Goal: Task Accomplishment & Management: Use online tool/utility

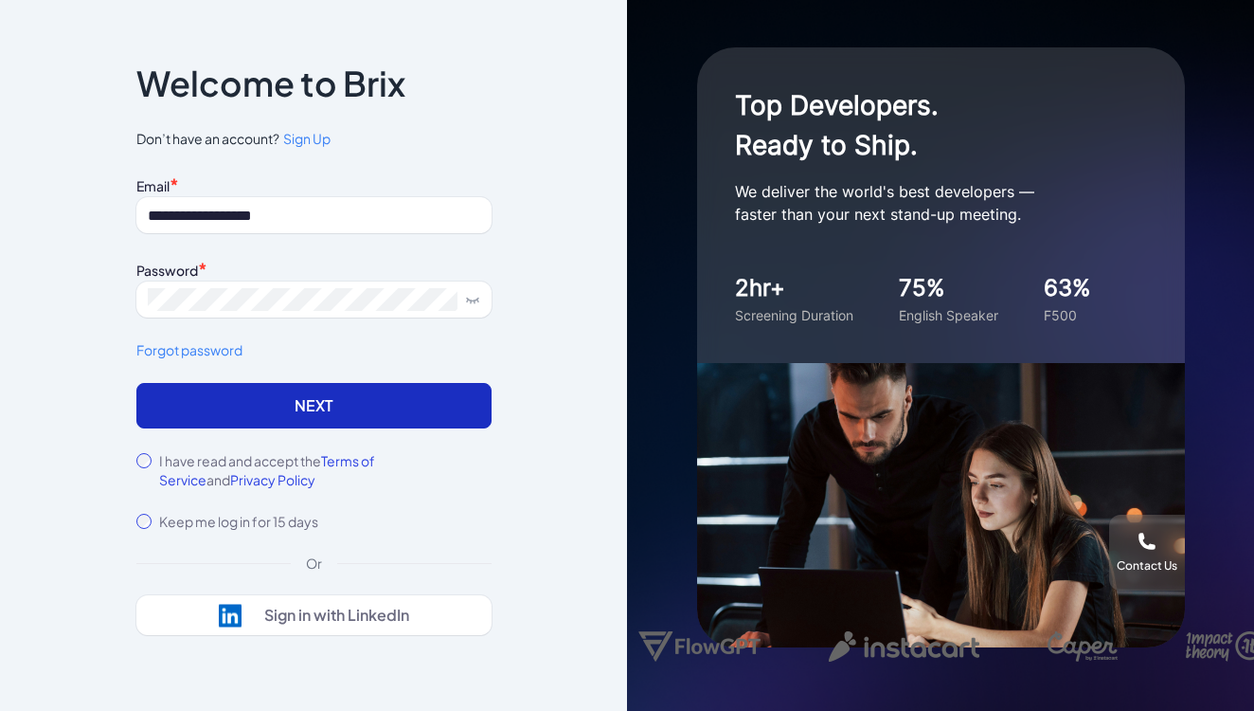
click at [245, 416] on button "Next" at bounding box center [313, 405] width 355 height 45
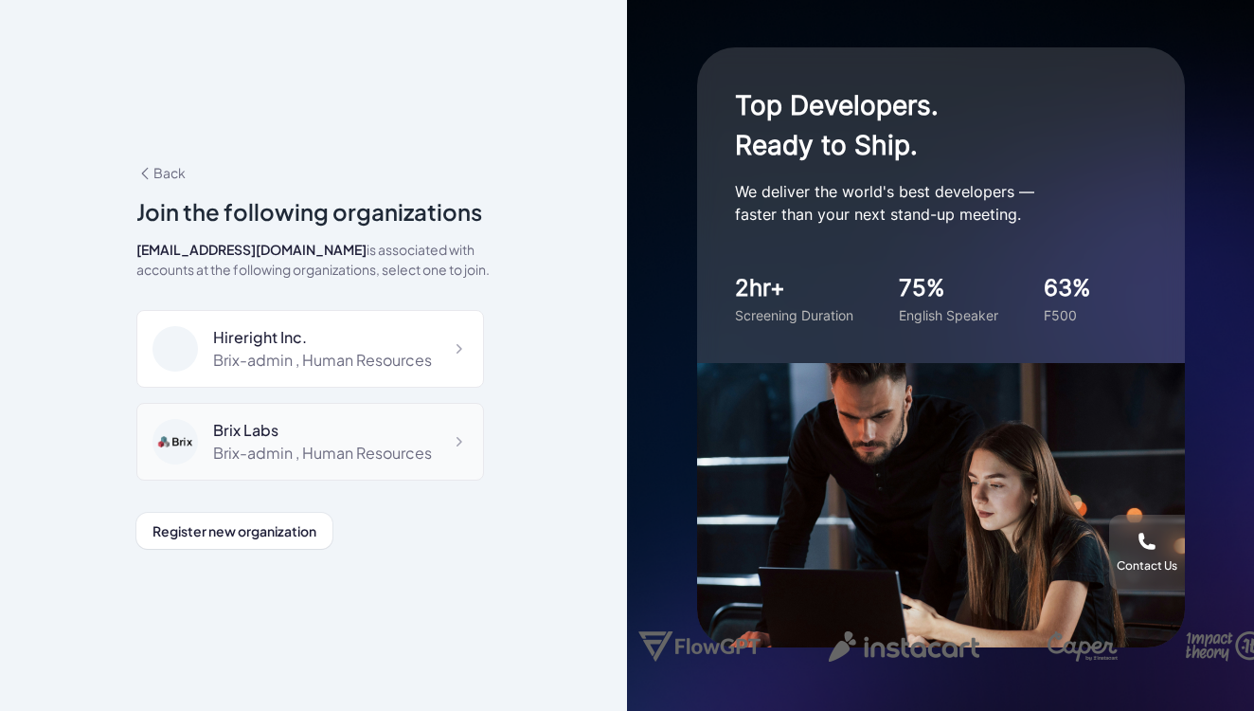
click at [247, 455] on div "Brix-admin , Human Resources" at bounding box center [322, 453] width 219 height 23
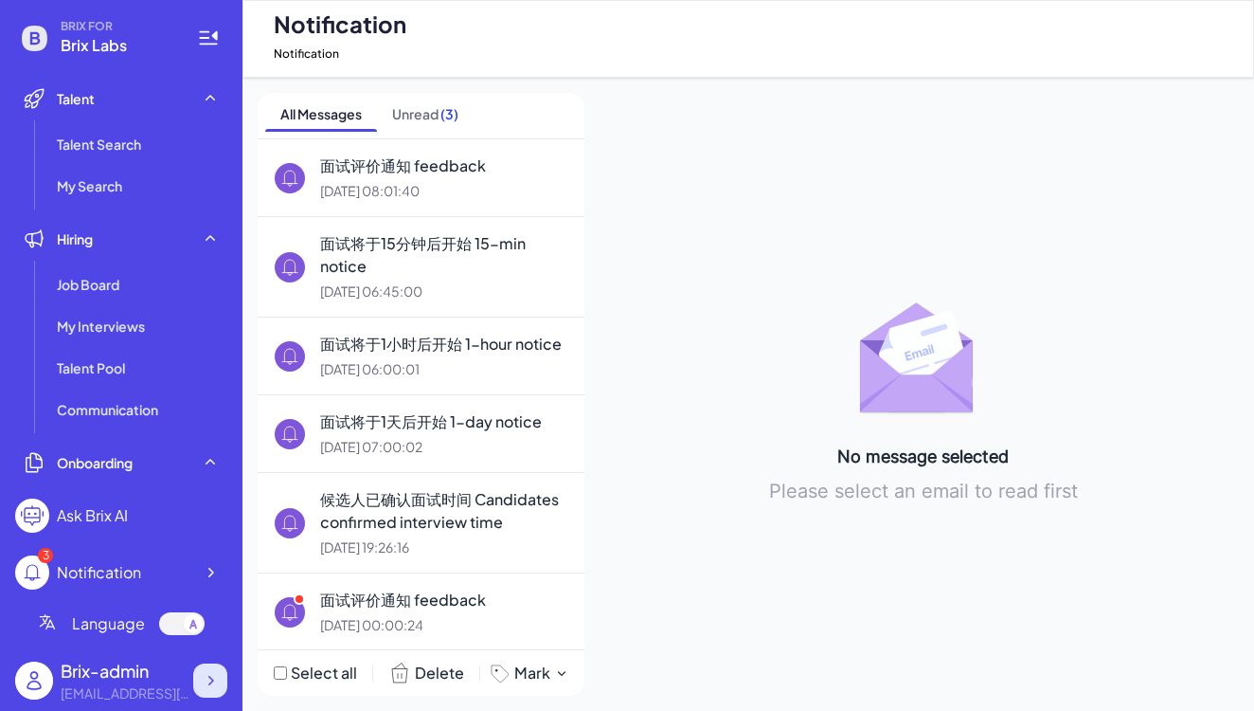
click at [211, 684] on icon at bounding box center [210, 680] width 19 height 19
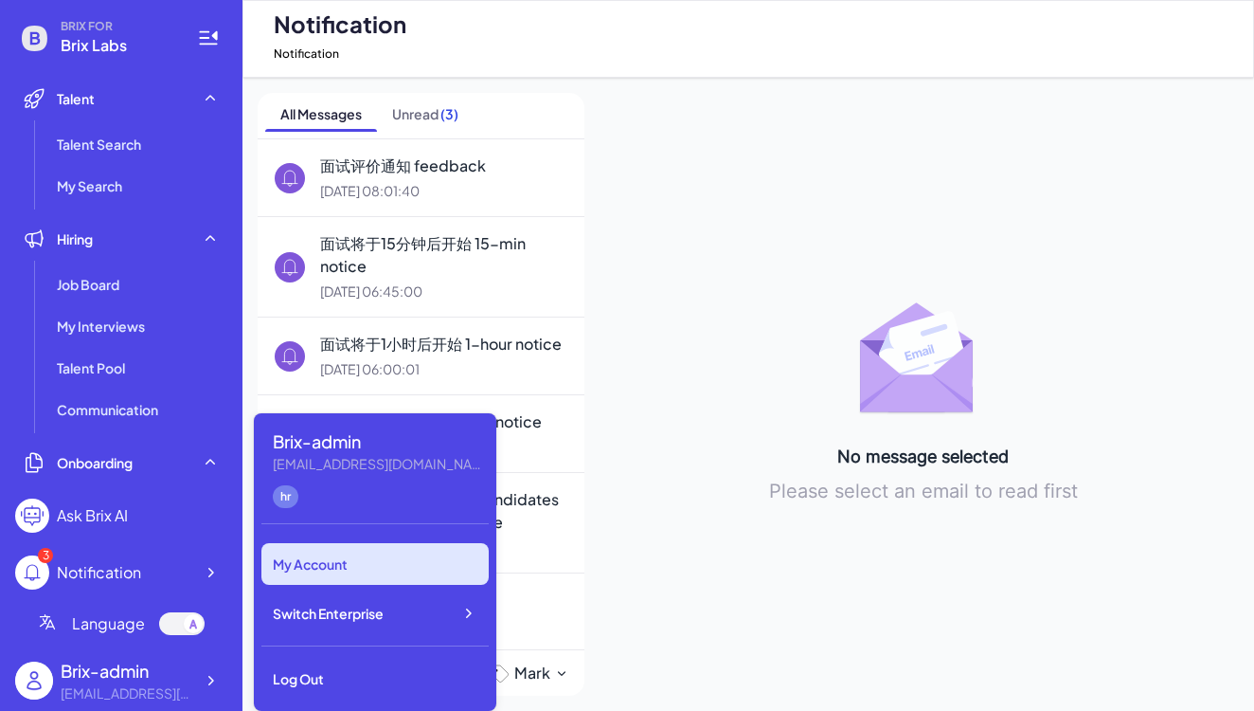
click at [328, 563] on div "My Account" at bounding box center [375, 564] width 227 height 42
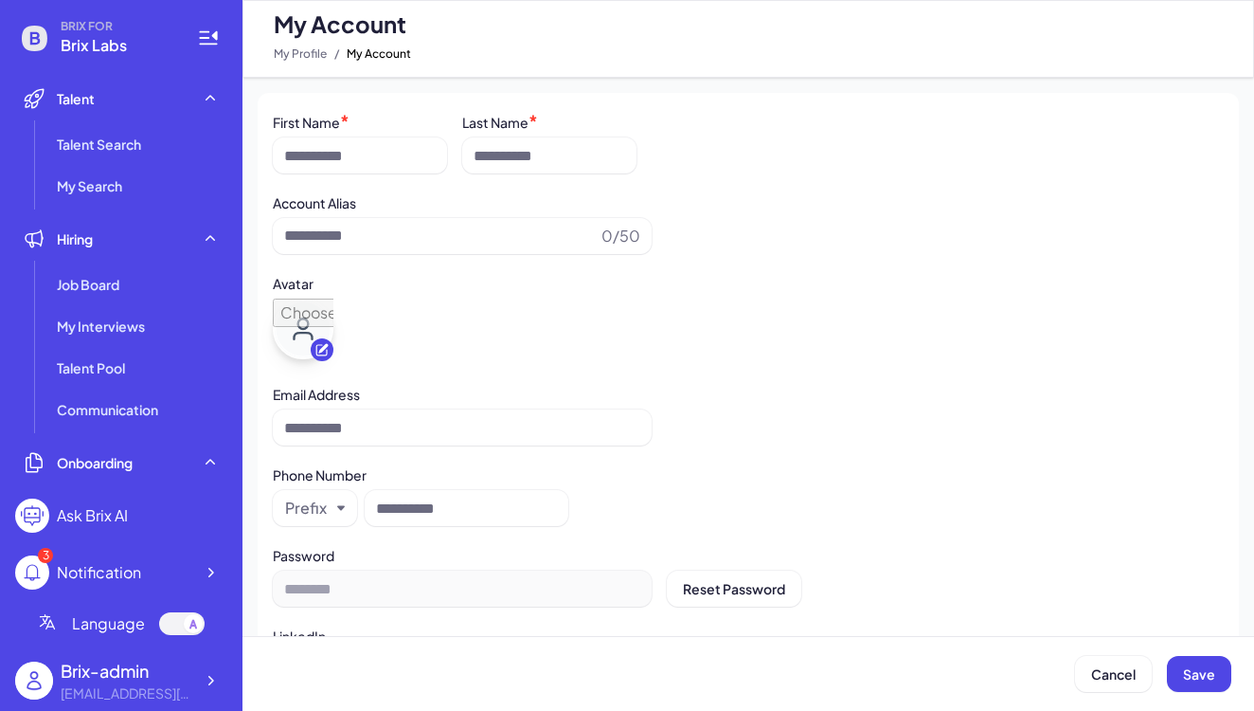
type input "**********"
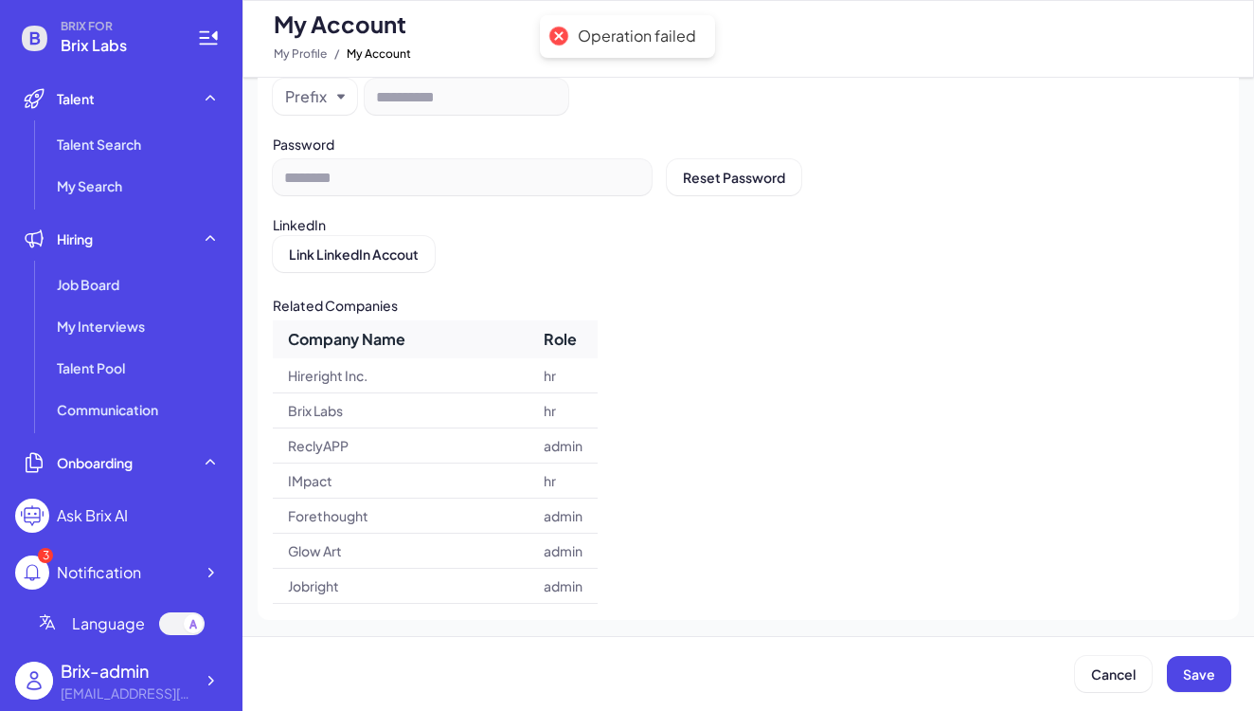
click at [164, 682] on div "Brix-admin" at bounding box center [127, 671] width 133 height 26
click at [212, 686] on icon at bounding box center [210, 680] width 19 height 19
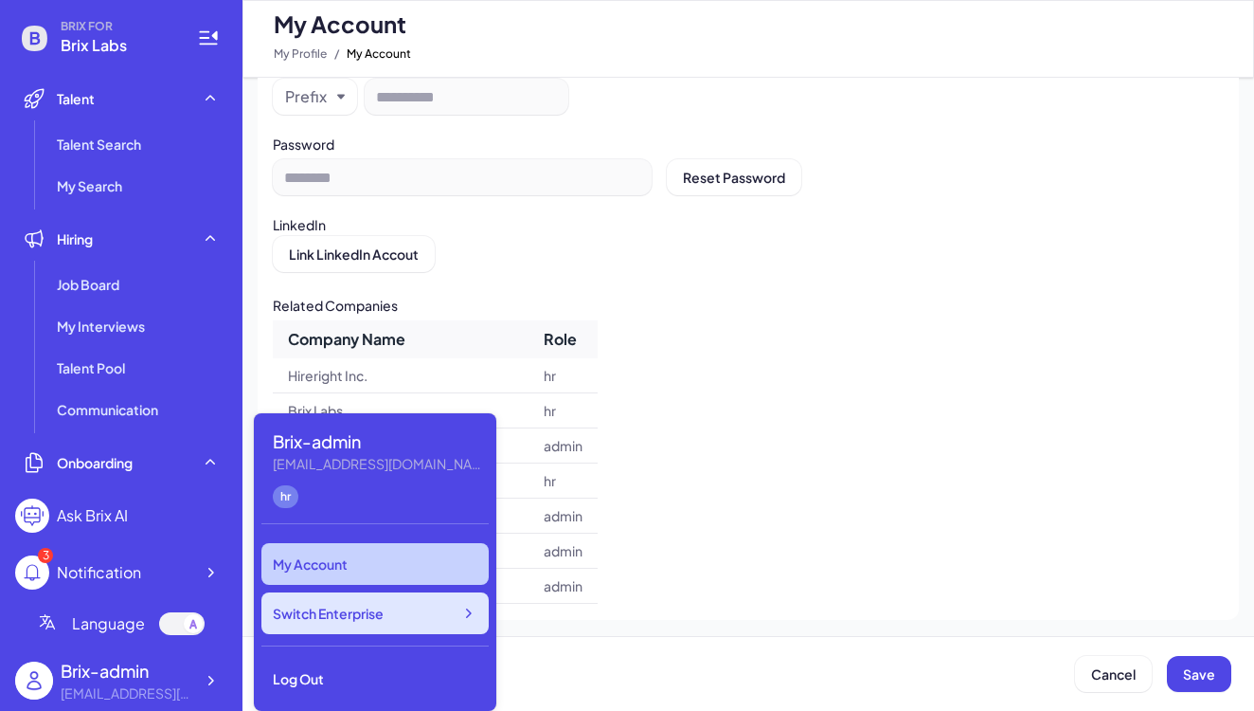
click at [459, 612] on icon at bounding box center [468, 613] width 19 height 19
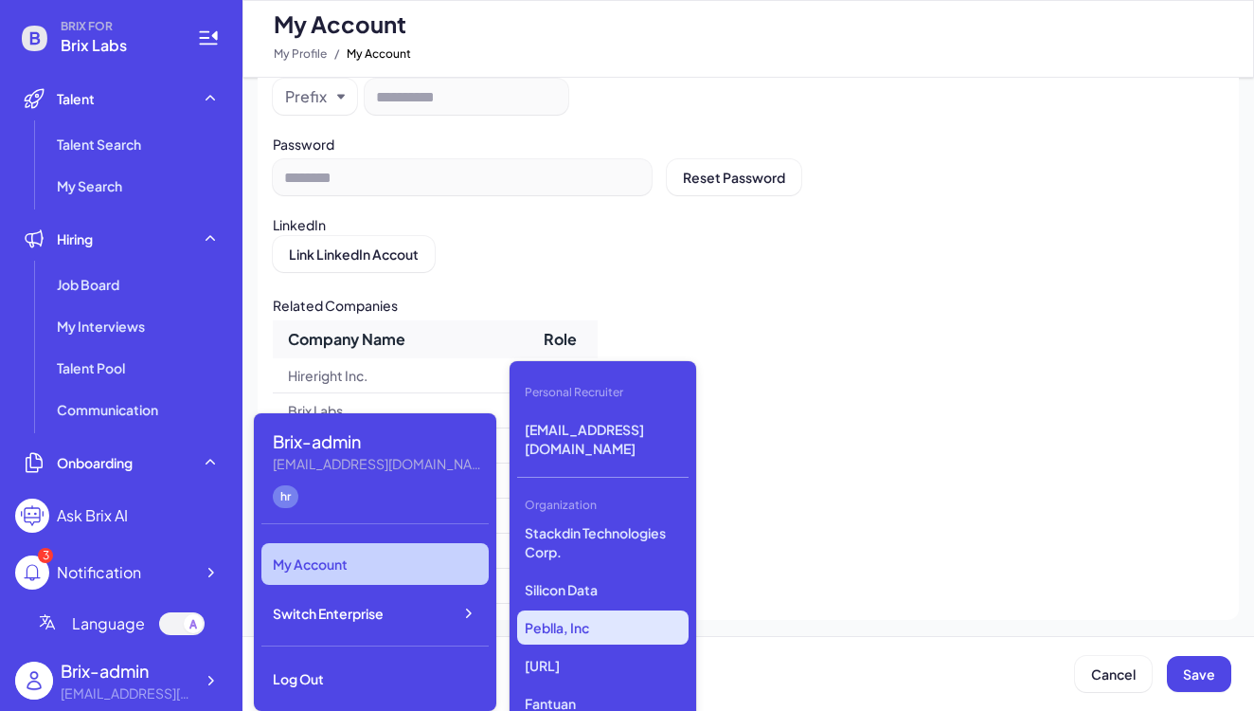
scroll to position [1523, 0]
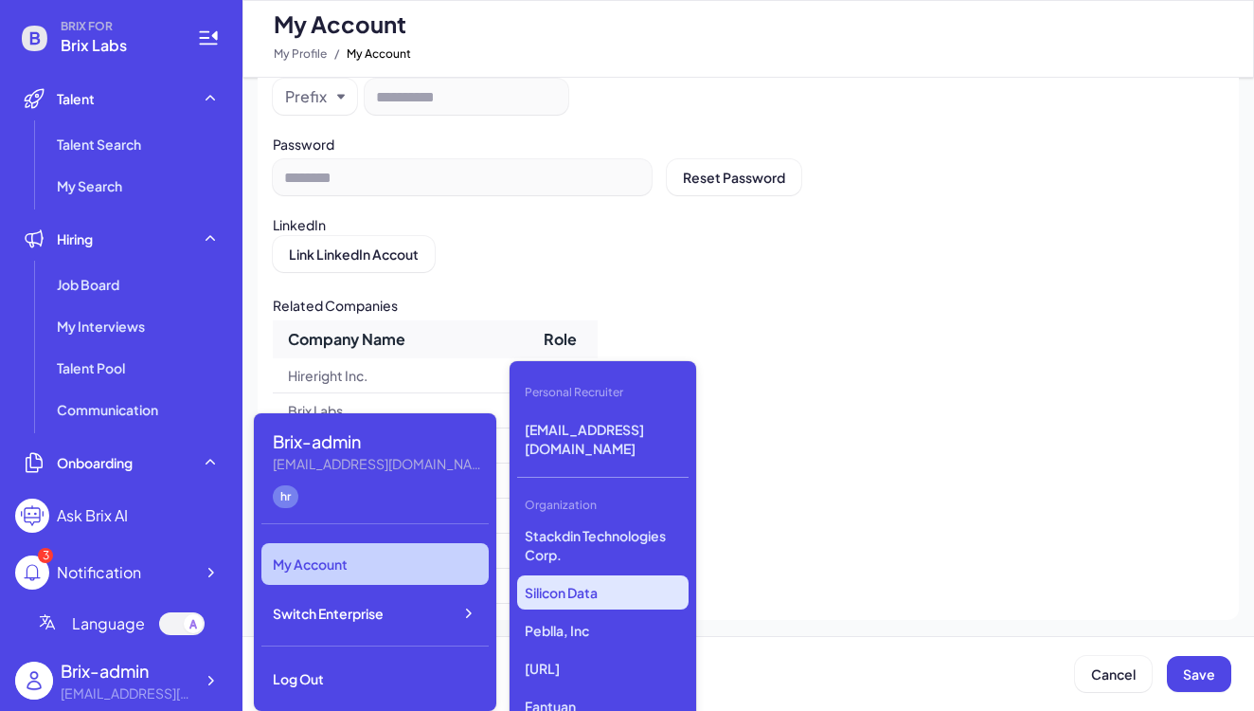
click at [589, 592] on p "Silicon Data" at bounding box center [602, 592] width 171 height 34
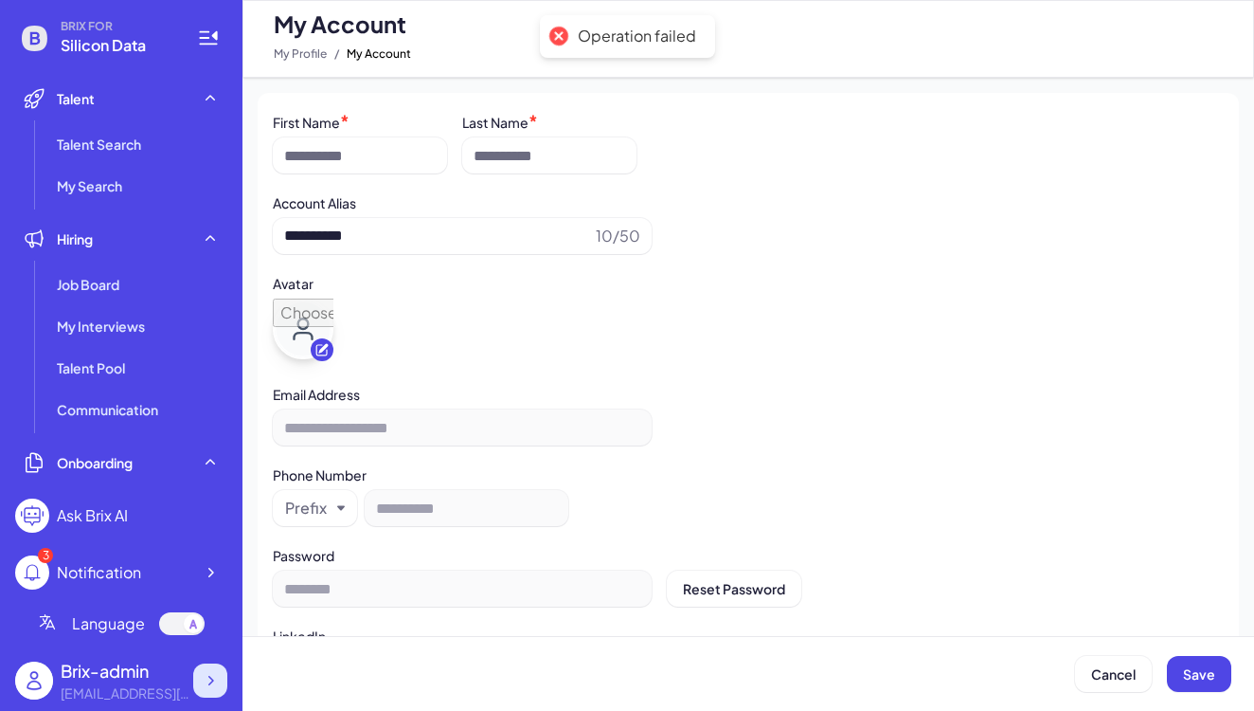
click at [207, 682] on icon at bounding box center [210, 680] width 19 height 19
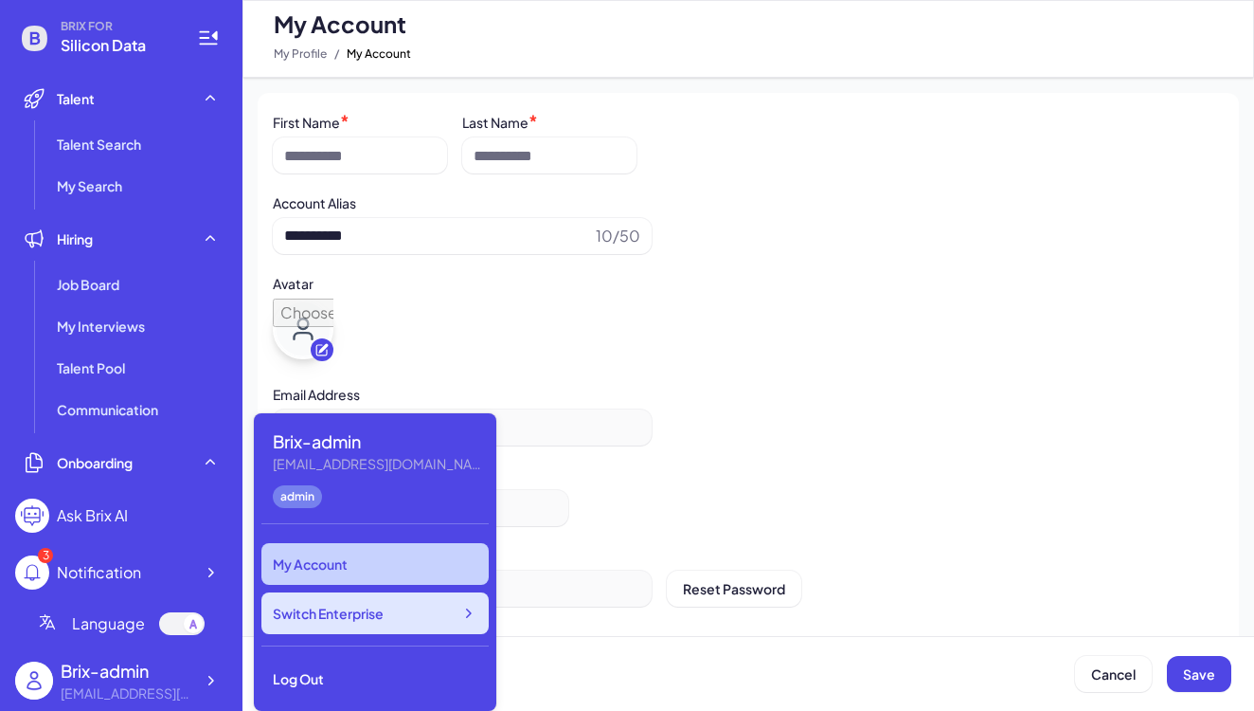
click at [358, 616] on span "Switch Enterprise" at bounding box center [328, 613] width 111 height 19
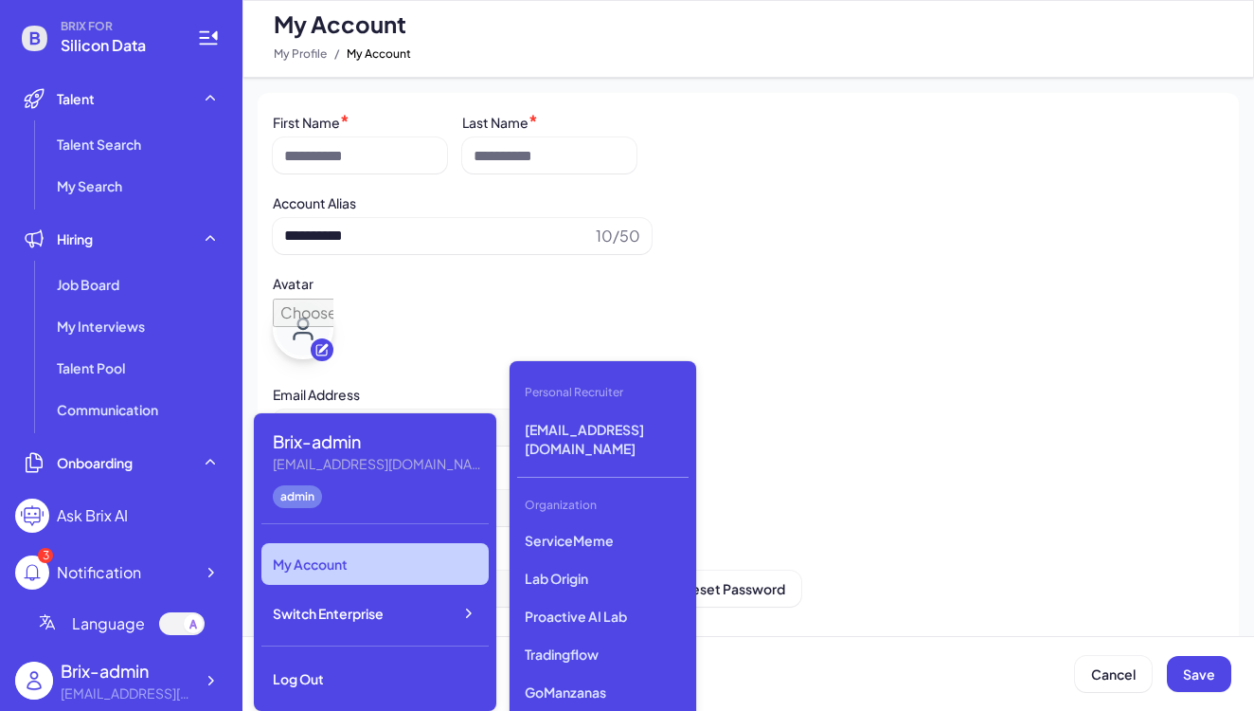
scroll to position [575, 0]
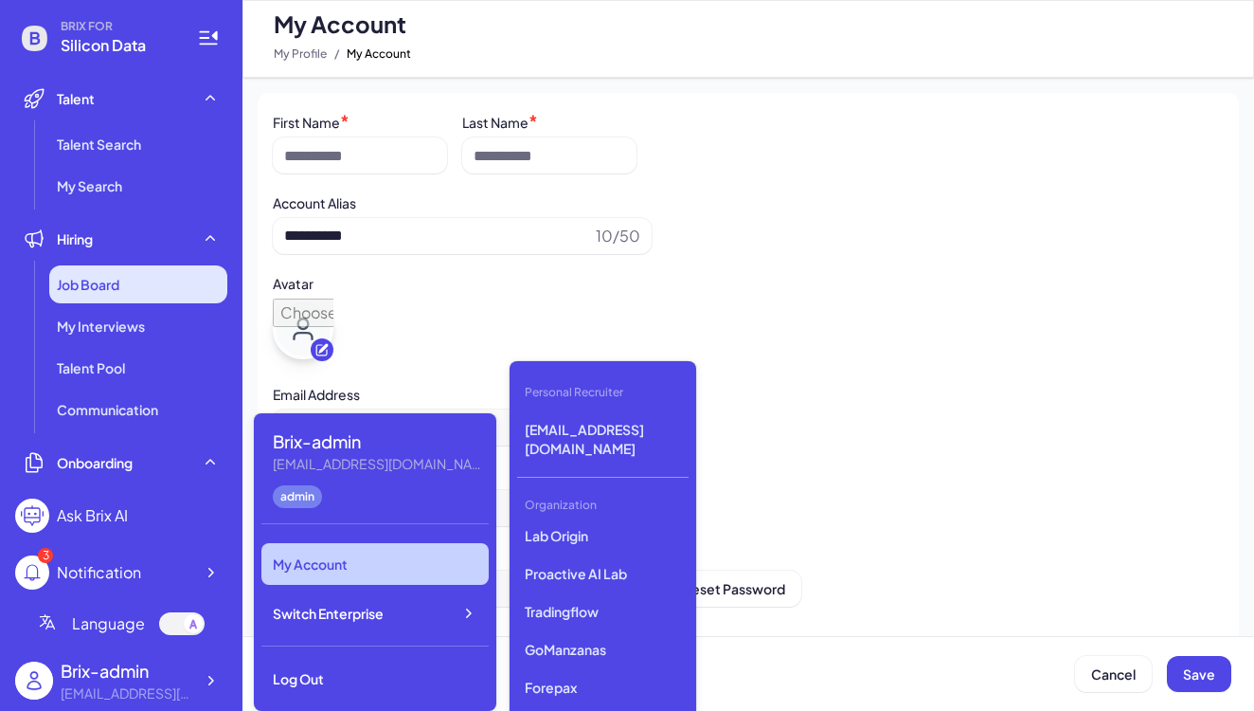
click at [97, 285] on span "Job Board" at bounding box center [88, 284] width 63 height 19
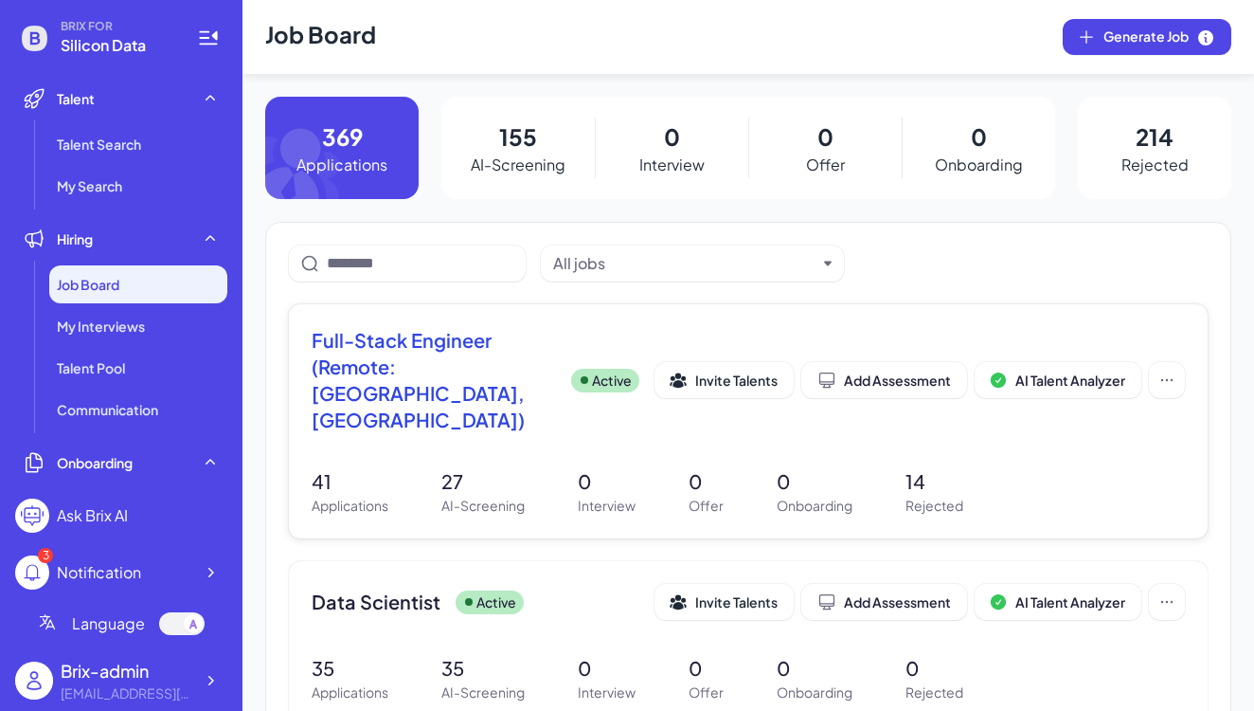
click at [371, 356] on span "Full-Stack Engineer (Remote: Europe, South America)" at bounding box center [434, 380] width 244 height 106
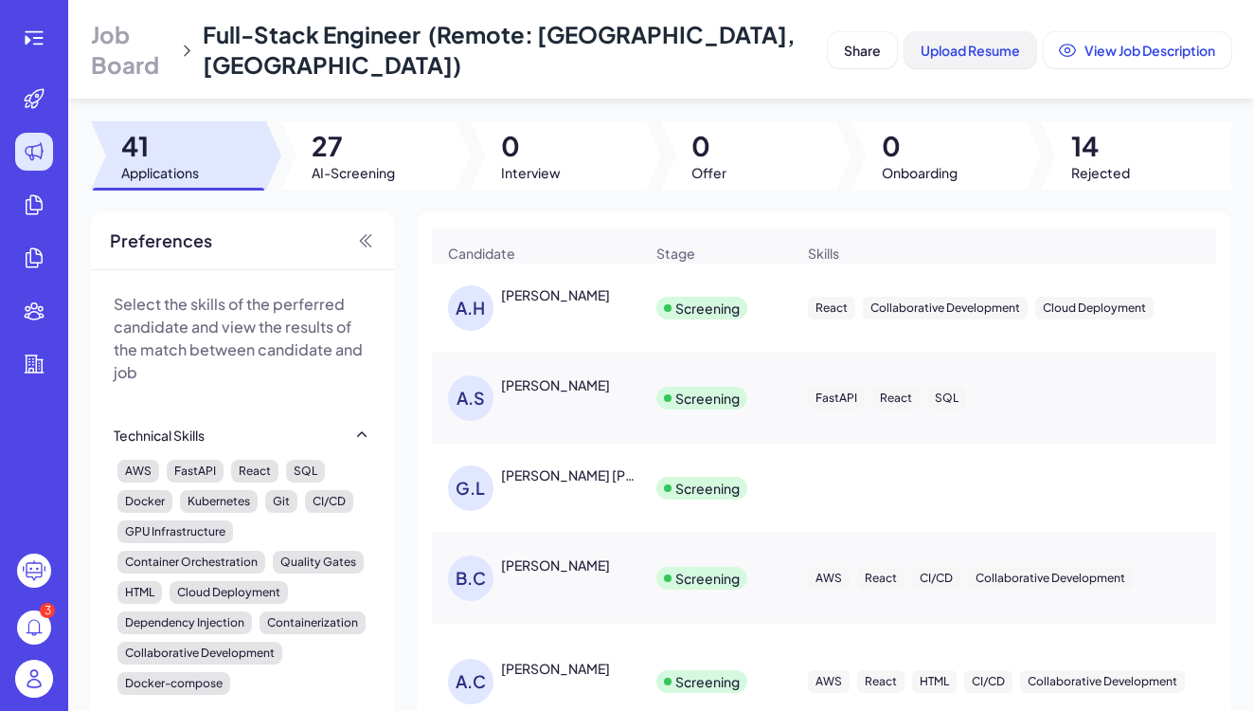
click at [947, 50] on span "Upload Resume" at bounding box center [970, 50] width 99 height 17
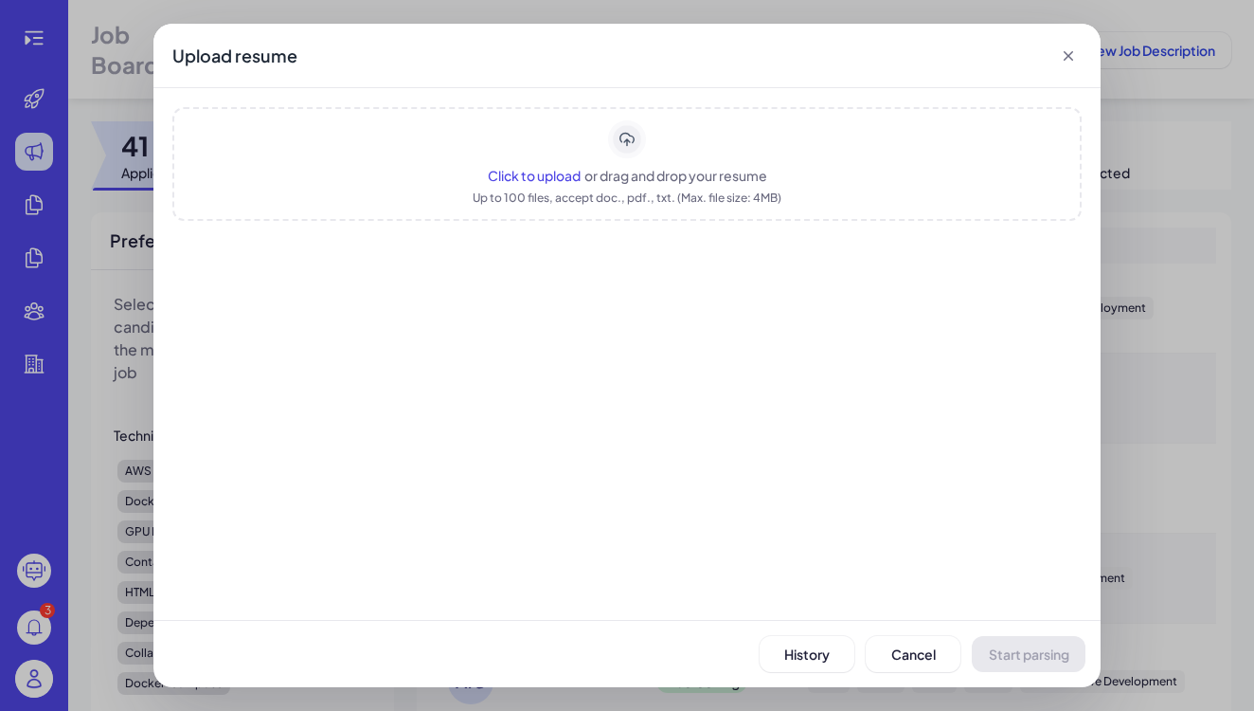
click at [654, 176] on span "or drag and drop your resume" at bounding box center [676, 175] width 183 height 17
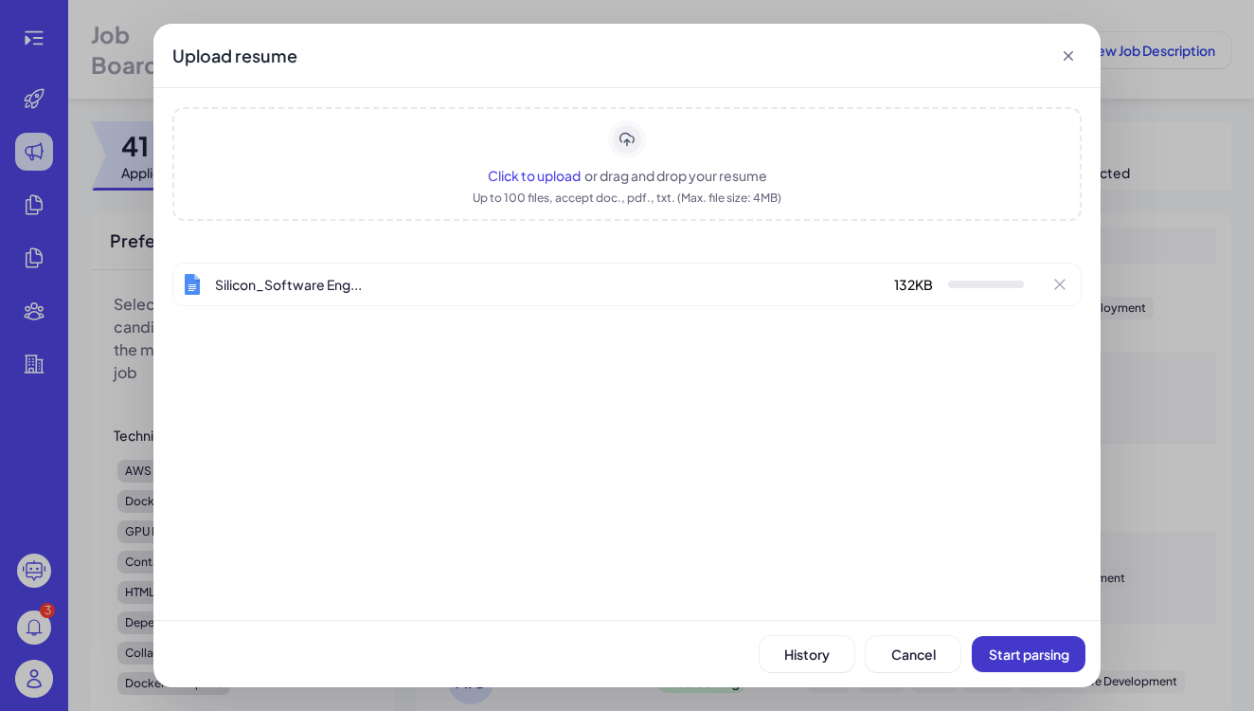
click at [1020, 658] on span "Start parsing" at bounding box center [1029, 653] width 81 height 17
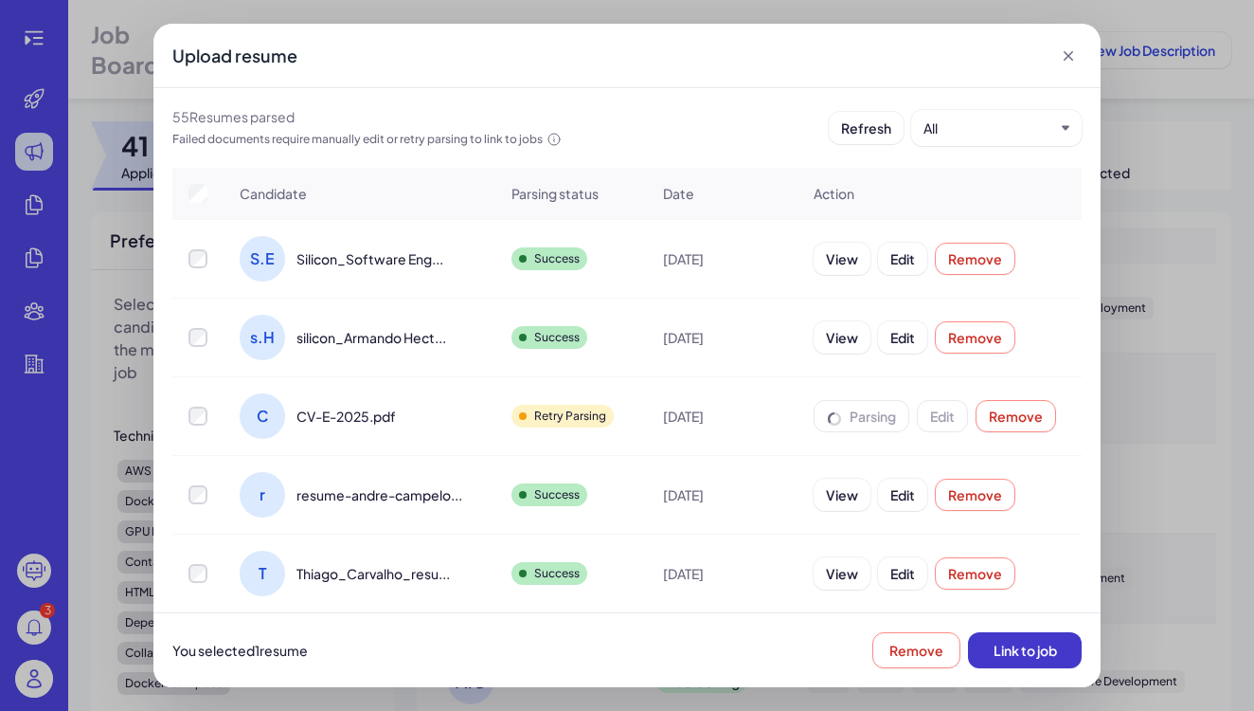
click at [1010, 652] on span "Link to job" at bounding box center [1025, 649] width 63 height 17
click at [1072, 57] on icon at bounding box center [1068, 55] width 19 height 19
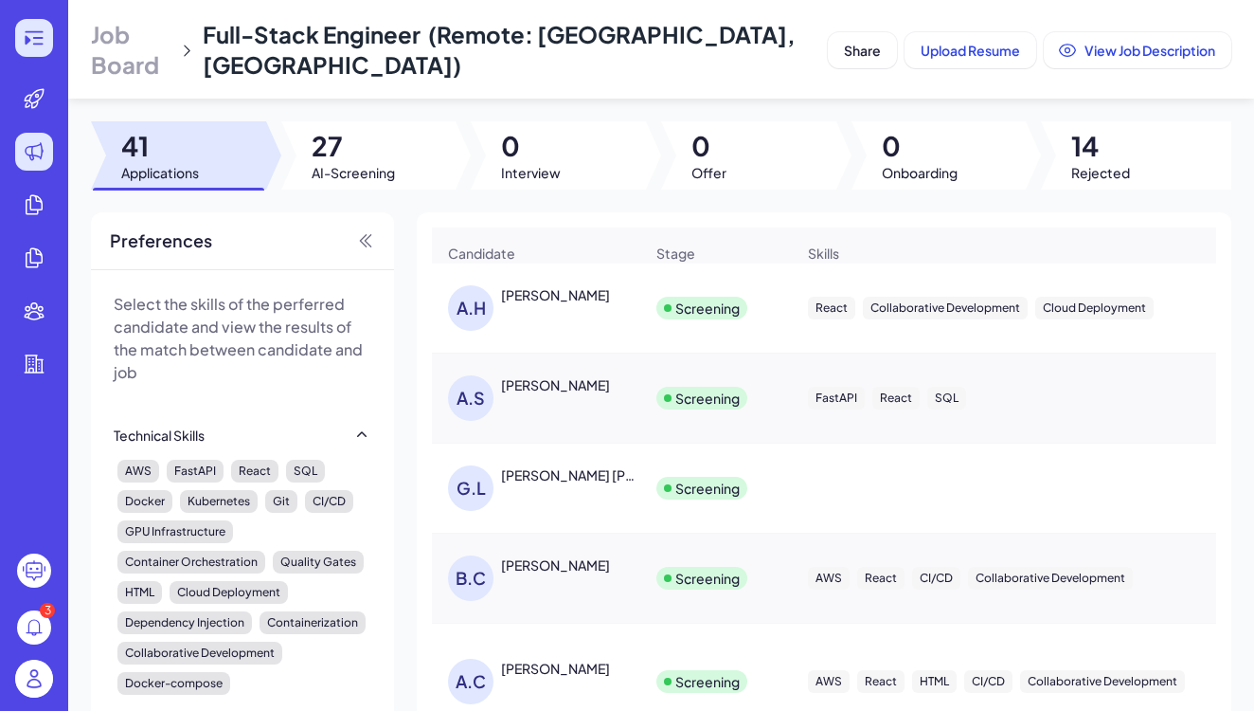
click at [30, 32] on icon at bounding box center [34, 37] width 18 height 13
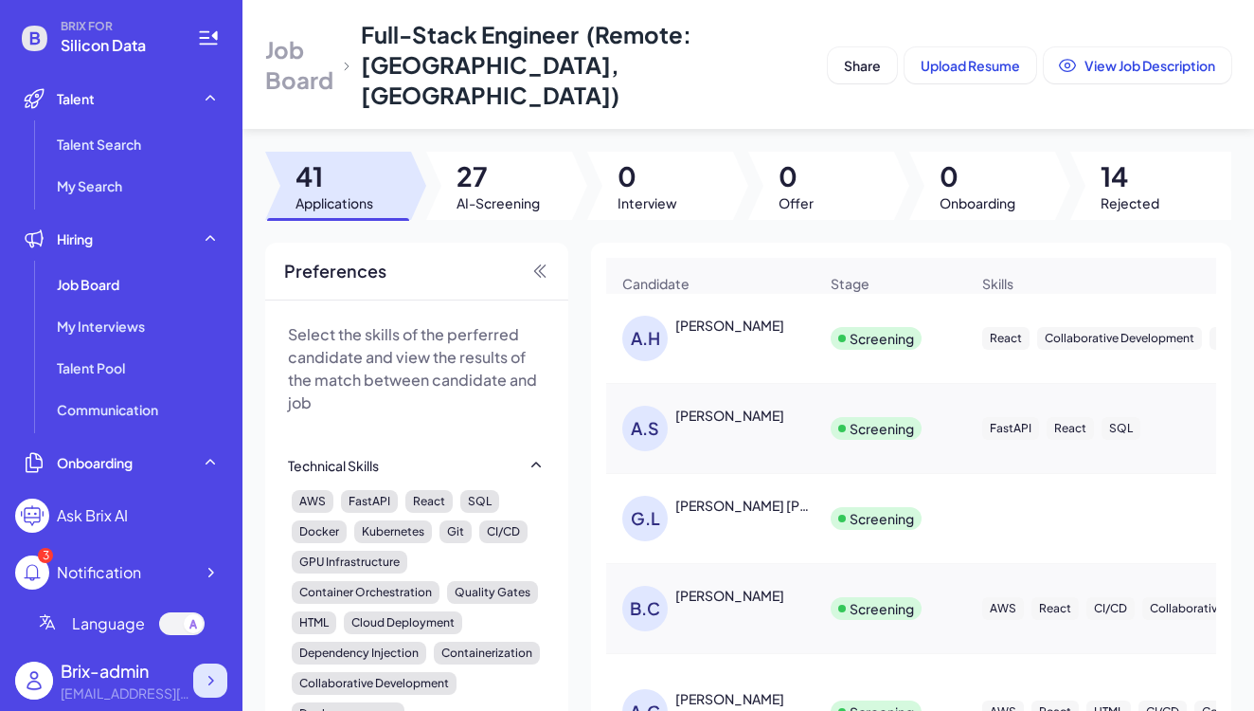
click at [206, 679] on icon at bounding box center [210, 680] width 19 height 19
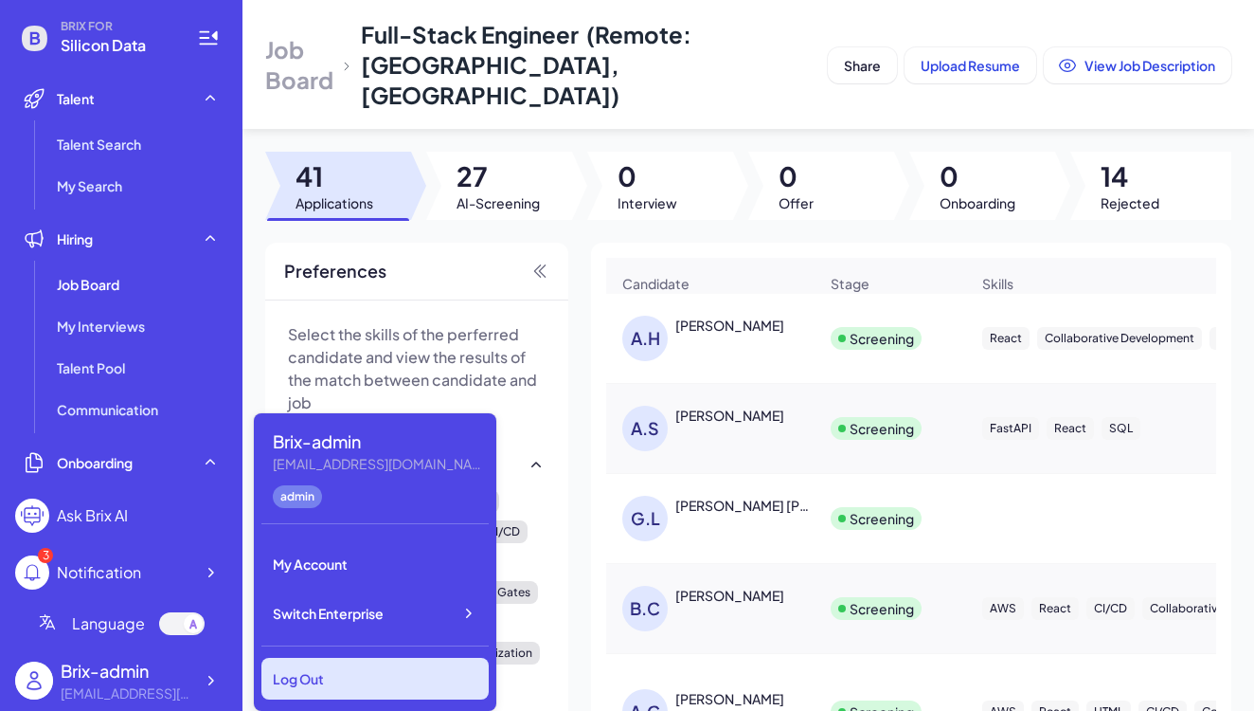
click at [322, 664] on div "Log Out" at bounding box center [375, 679] width 227 height 42
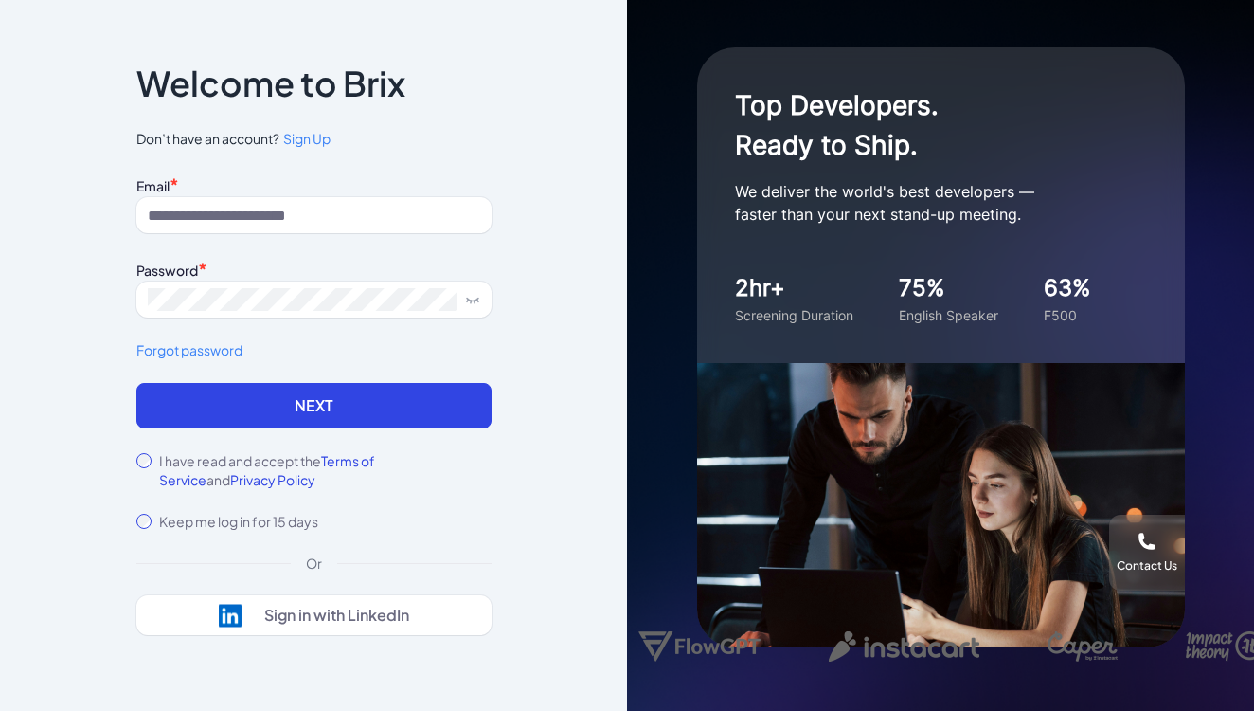
click at [590, 167] on div "Notice To proceed, please agree to the Terms of Service and Privary Policy . Ca…" at bounding box center [313, 355] width 627 height 711
